Goal: Communication & Community: Participate in discussion

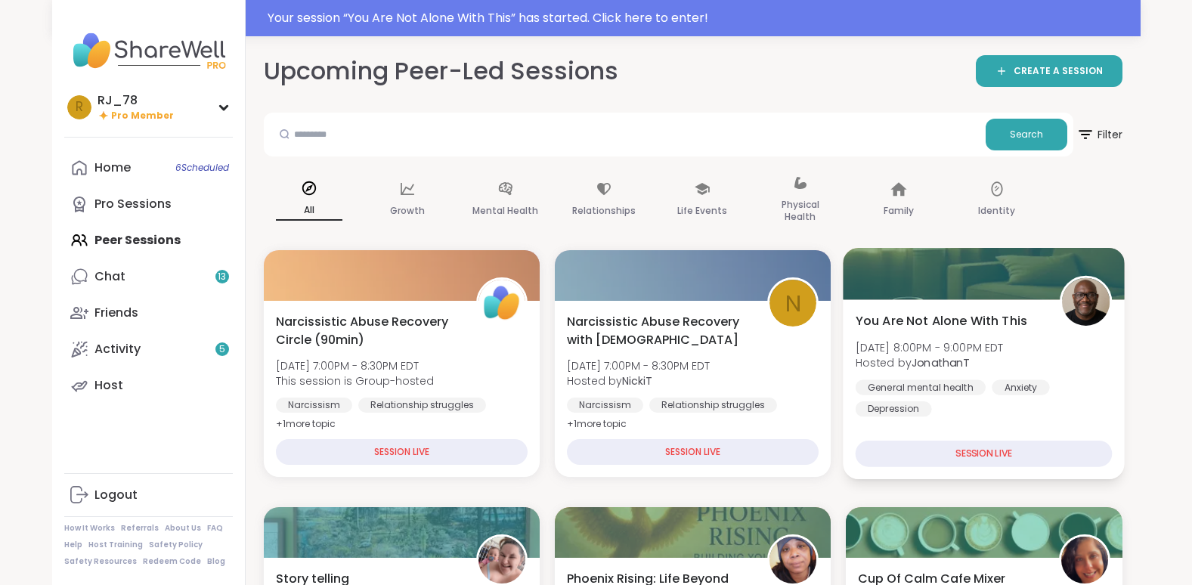
click at [1000, 410] on div "General mental health Anxiety Depression" at bounding box center [984, 397] width 257 height 37
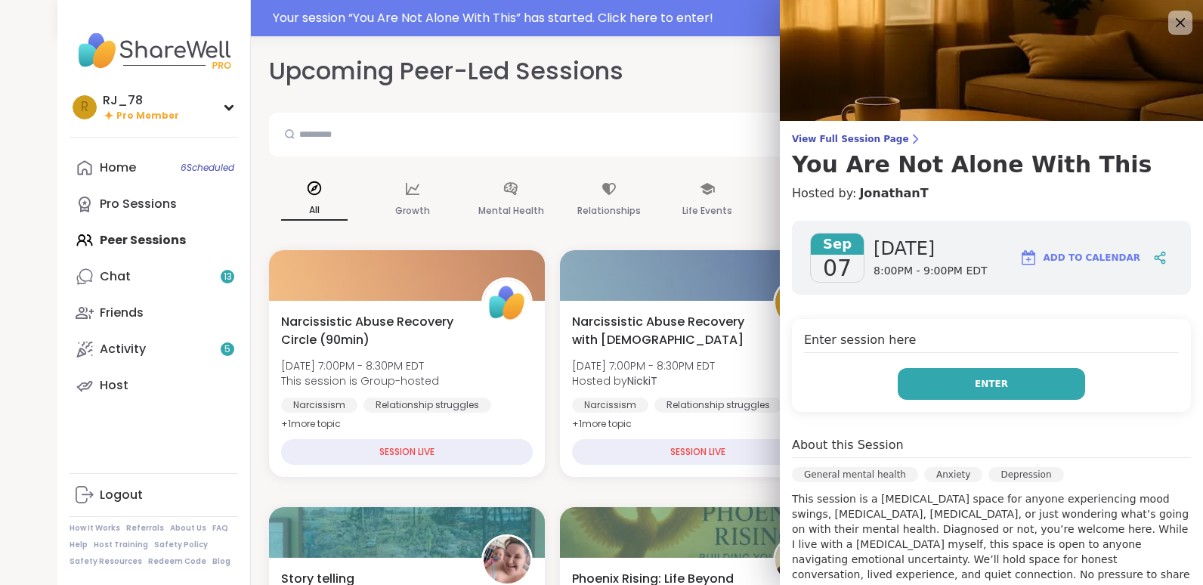
click at [985, 382] on span "Enter" at bounding box center [991, 384] width 33 height 14
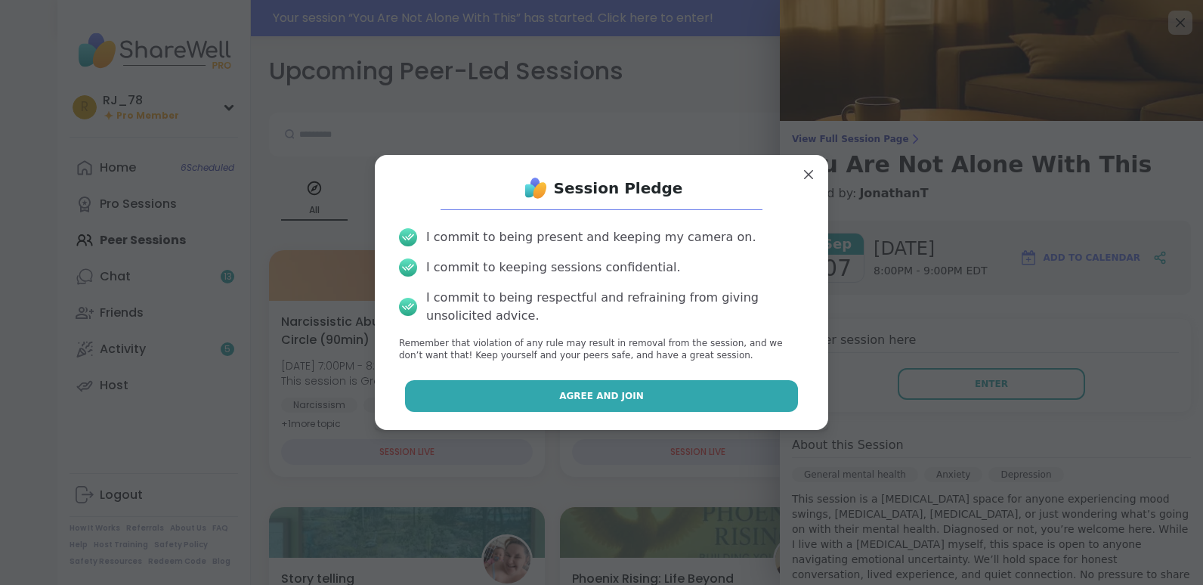
click at [636, 404] on button "Agree and Join" at bounding box center [602, 396] width 394 height 32
